Goal: Task Accomplishment & Management: Use online tool/utility

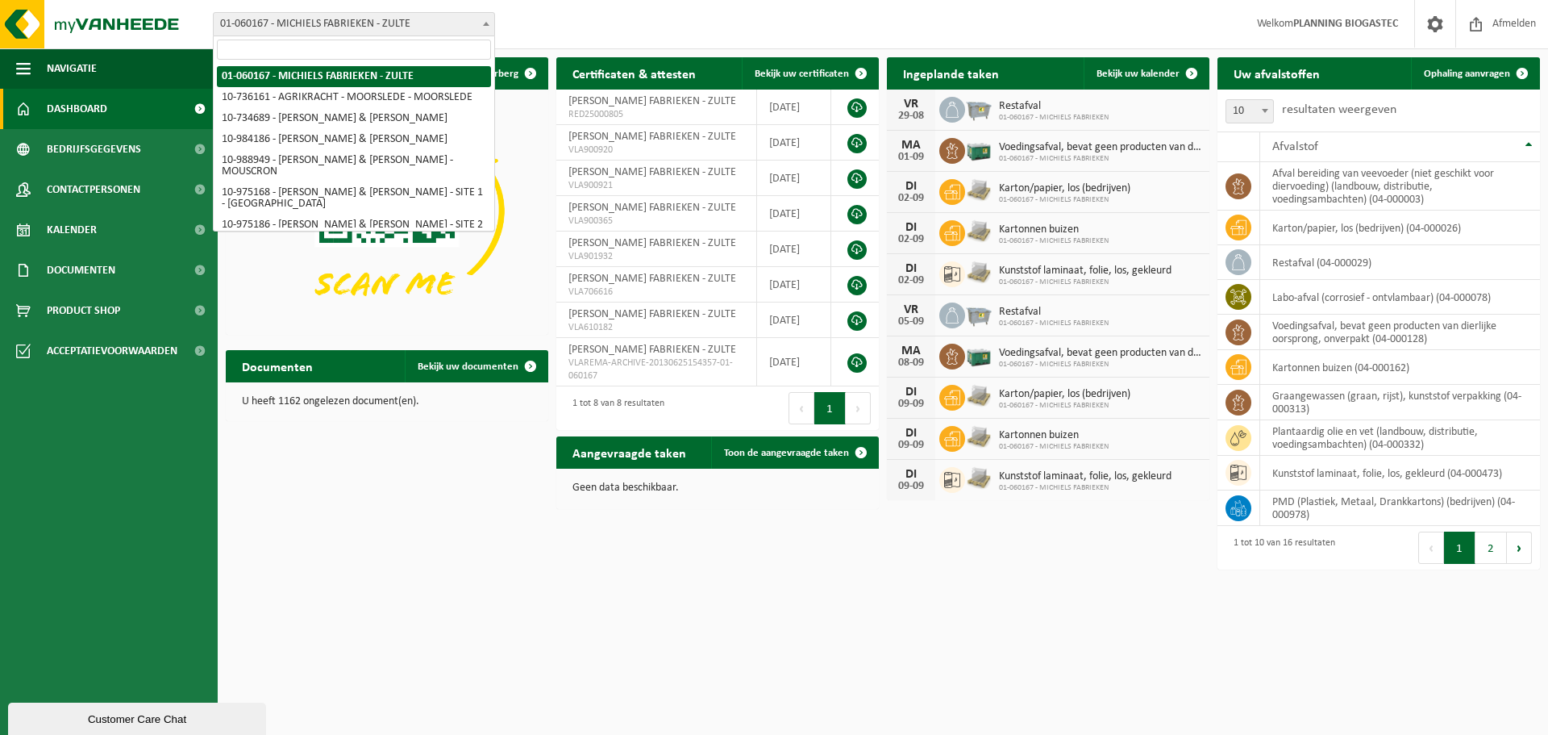
click at [477, 22] on span "01-060167 - MICHIELS FABRIEKEN - ZULTE" at bounding box center [354, 24] width 281 height 23
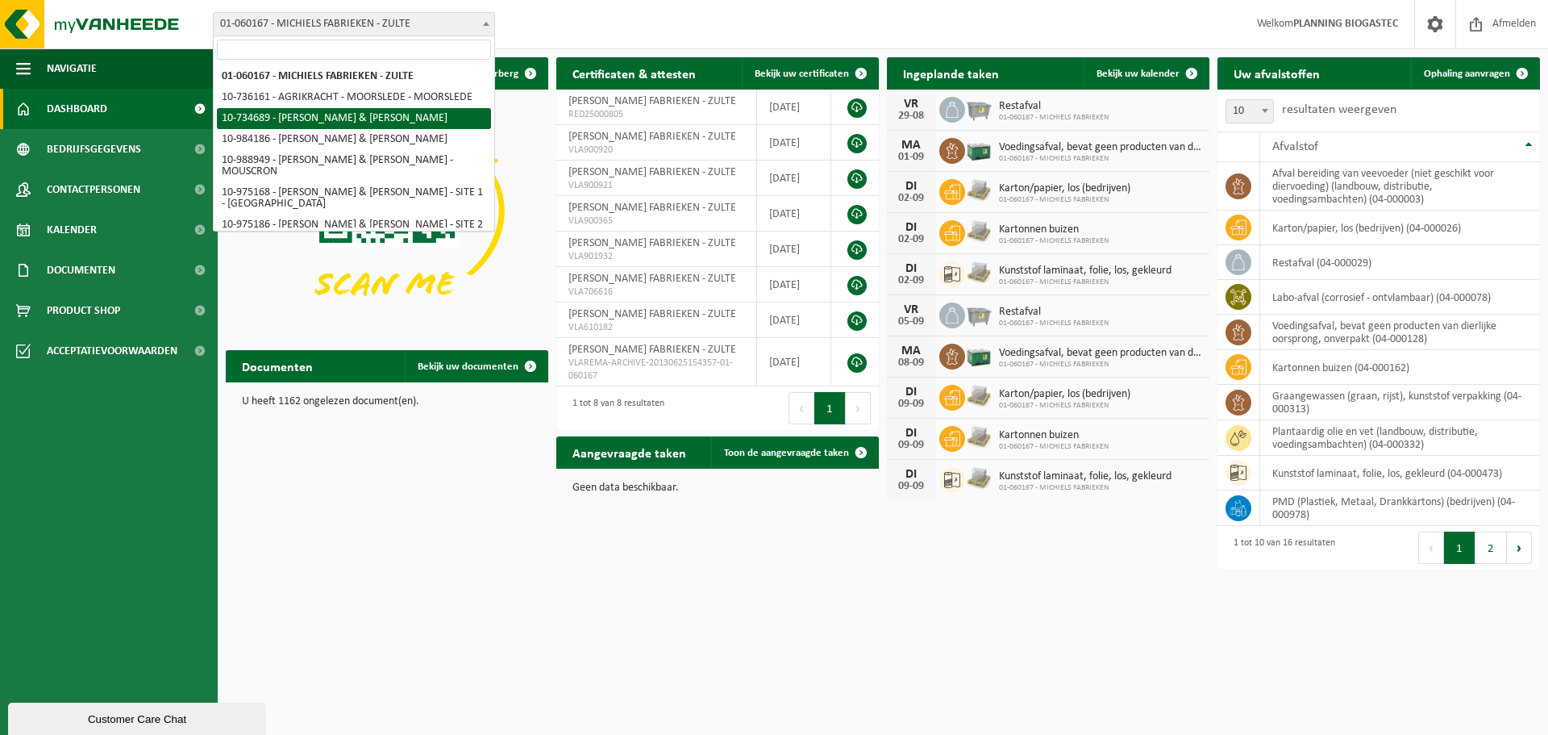
scroll to position [210, 0]
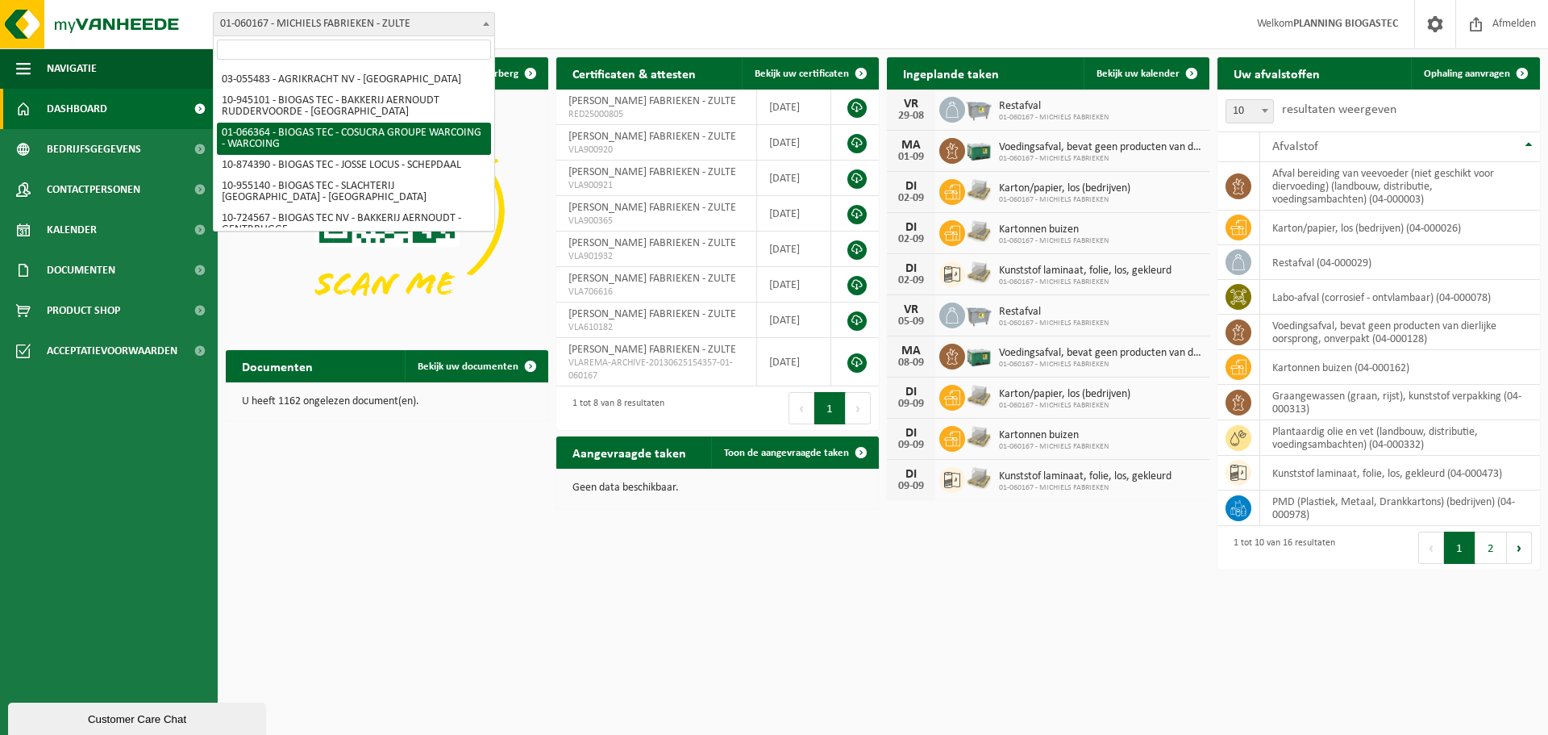
select select "39969"
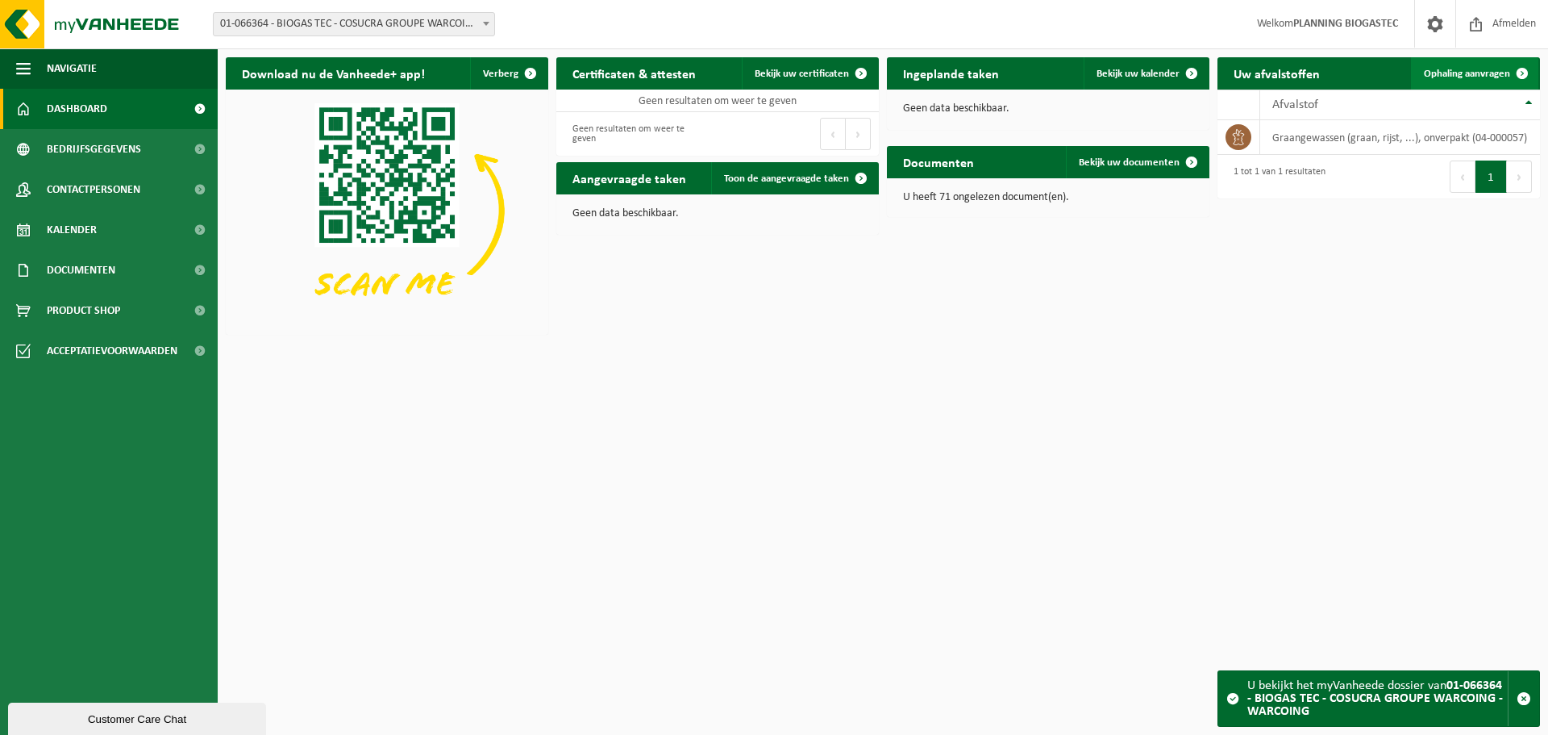
click at [1474, 77] on span "Ophaling aanvragen" at bounding box center [1467, 74] width 86 height 10
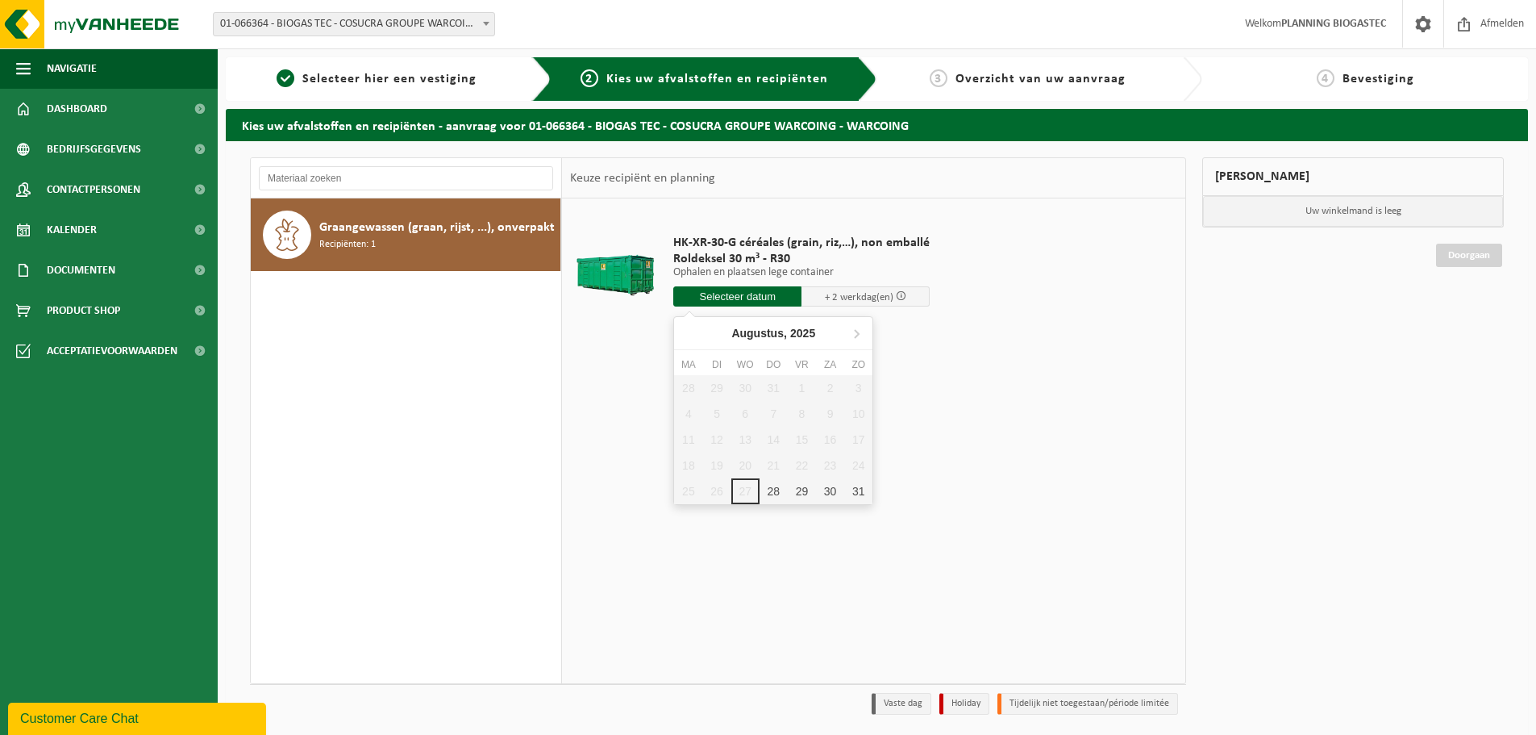
click at [712, 289] on input "text" at bounding box center [737, 296] width 128 height 20
click at [768, 491] on div "28" at bounding box center [774, 491] width 28 height 26
type input "Van 2025-08-28"
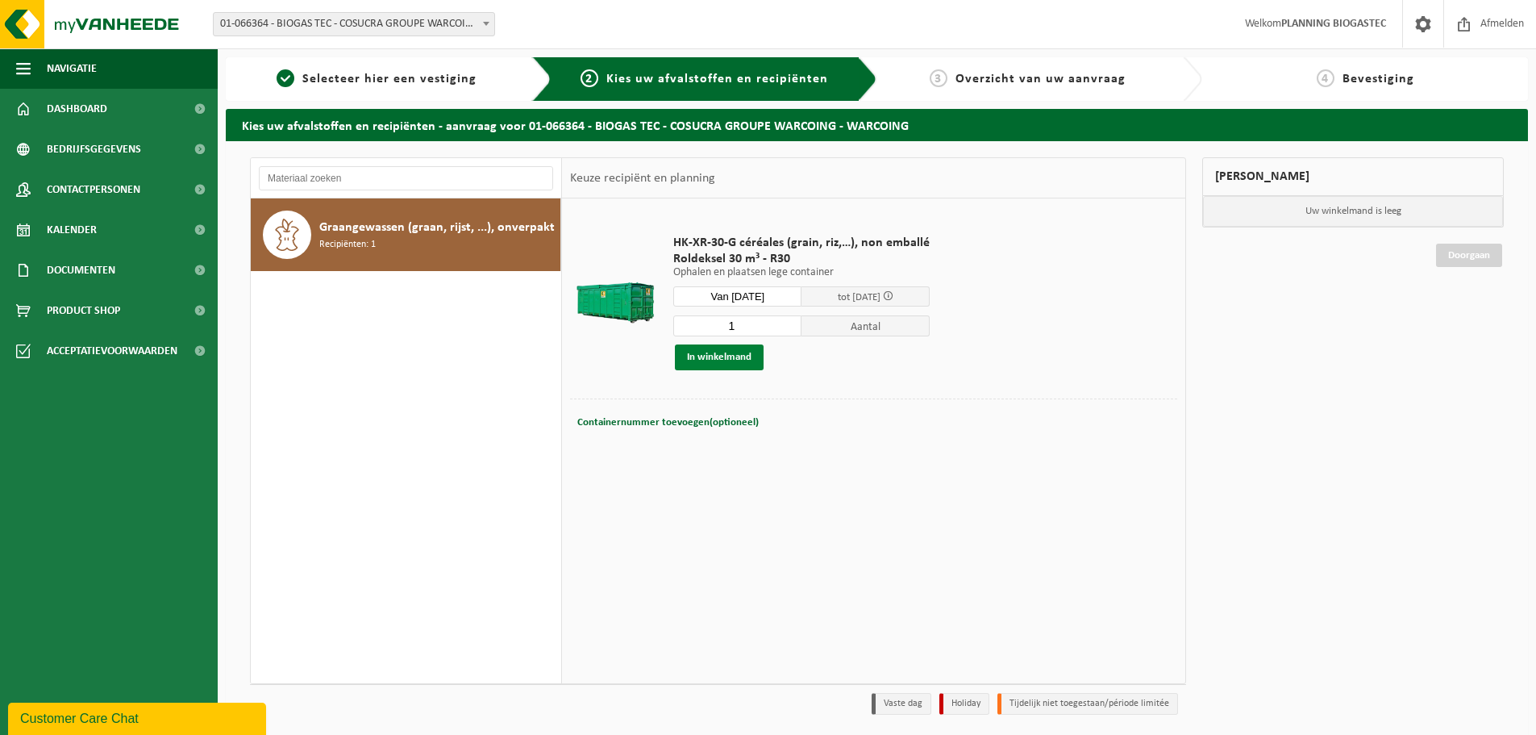
click at [701, 358] on button "In winkelmand" at bounding box center [719, 357] width 89 height 26
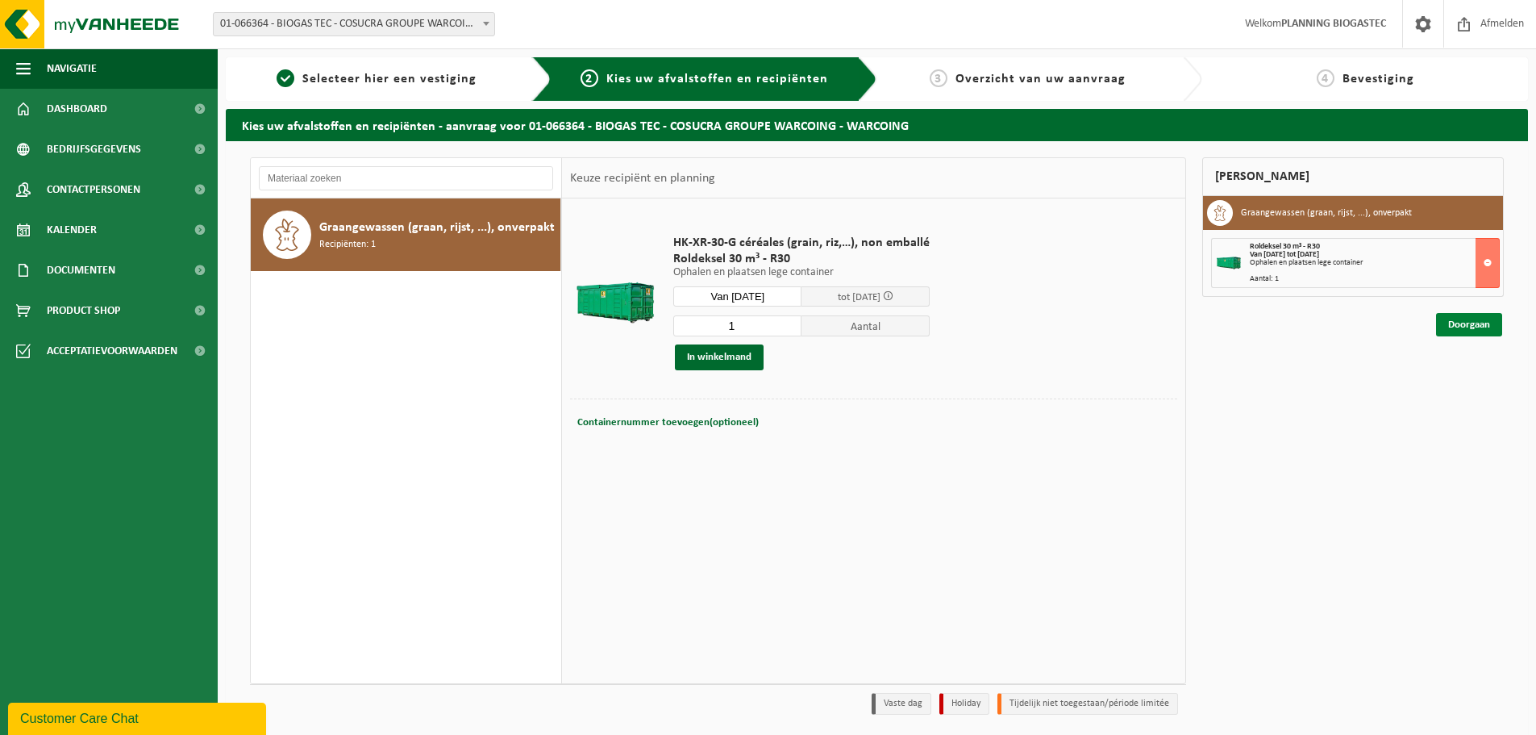
click at [1467, 327] on link "Doorgaan" at bounding box center [1469, 324] width 66 height 23
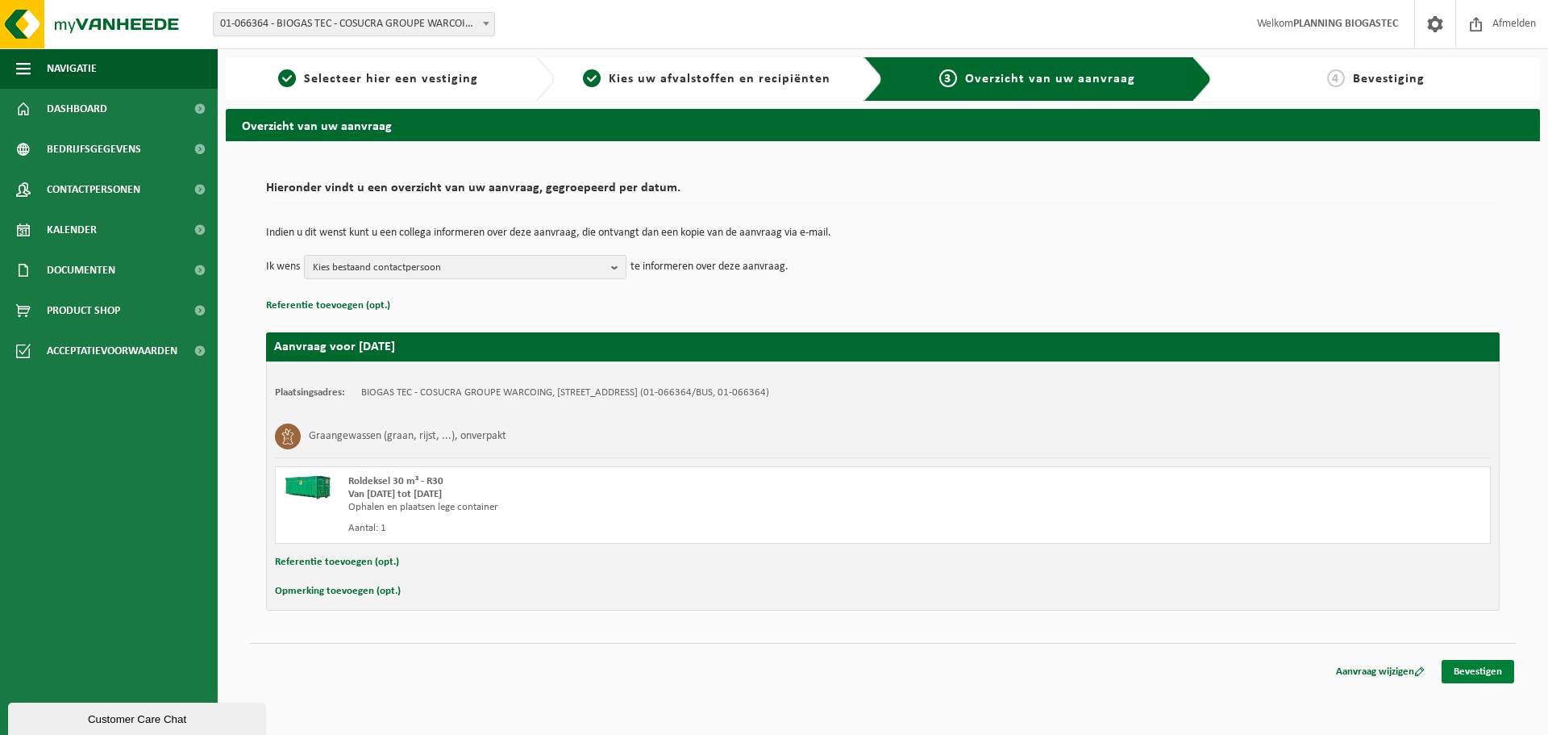
click at [1467, 670] on link "Bevestigen" at bounding box center [1478, 671] width 73 height 23
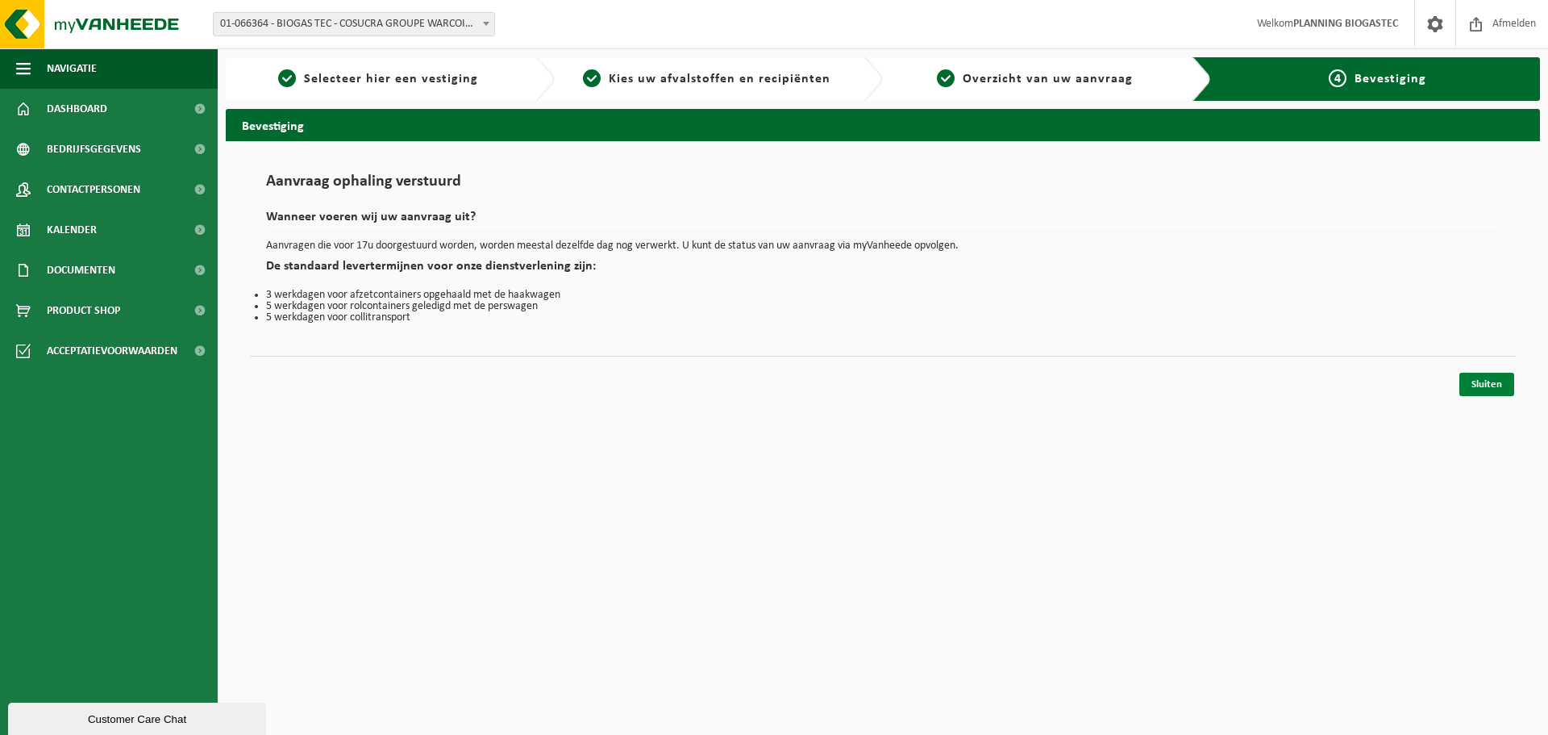
click at [1465, 385] on link "Sluiten" at bounding box center [1486, 384] width 55 height 23
